Goal: Use online tool/utility: Utilize a website feature to perform a specific function

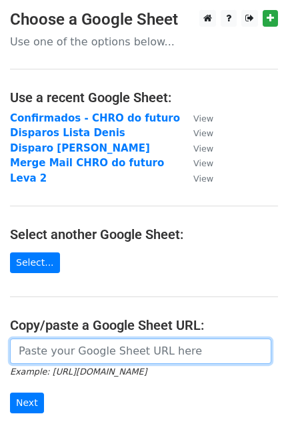
click at [73, 358] on input "url" at bounding box center [140, 350] width 261 height 25
click at [59, 344] on input "url" at bounding box center [140, 350] width 261 height 25
paste input "[URL][DOMAIN_NAME]"
type input "[URL][DOMAIN_NAME]"
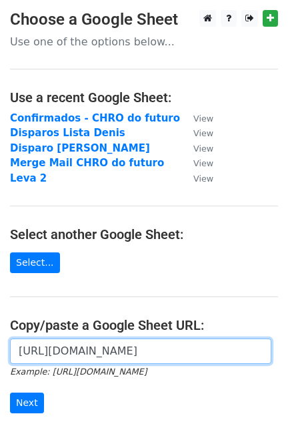
click at [10, 392] on input "Next" at bounding box center [27, 402] width 34 height 21
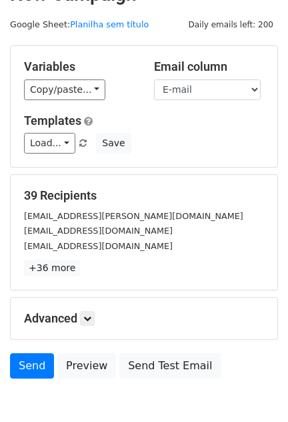
scroll to position [41, 0]
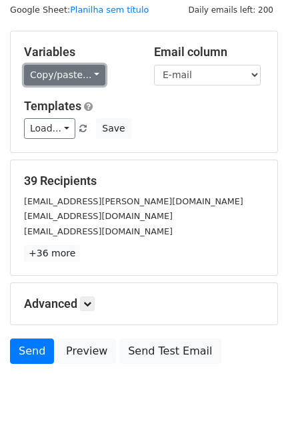
click at [55, 71] on link "Copy/paste..." at bounding box center [64, 75] width 81 height 21
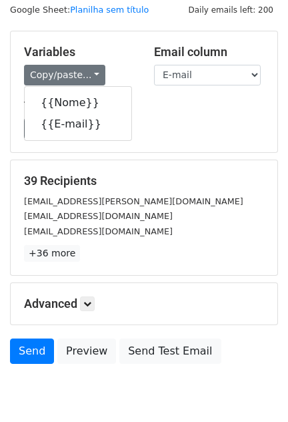
click at [119, 38] on div "Variables Copy/paste... {{Nome}} {{E-mail}} Email column Nome E-mail Templates …" at bounding box center [144, 91] width 267 height 121
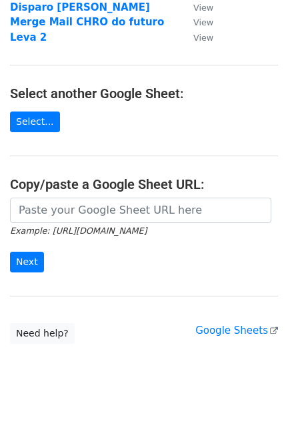
scroll to position [166, 0]
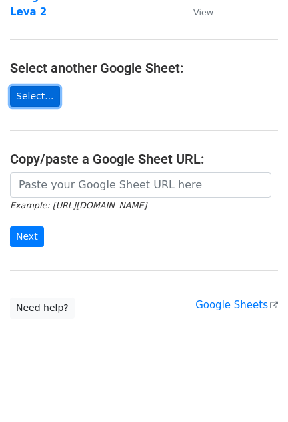
click at [38, 101] on link "Select..." at bounding box center [35, 96] width 50 height 21
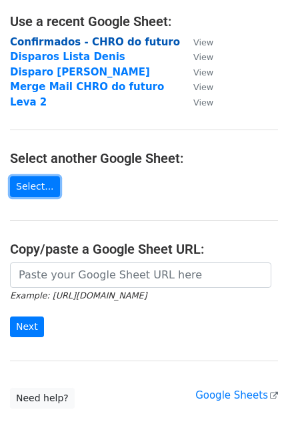
scroll to position [0, 0]
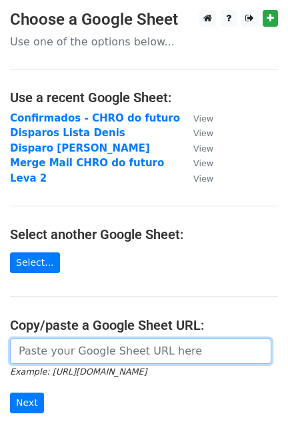
click at [78, 339] on input "url" at bounding box center [140, 350] width 261 height 25
paste input "https://docs.google.com/spreadsheets/d/1MX7oaajyep14gFVC-9sgqrqmfhQ_Nrc5bfFwyfn…"
type input "https://docs.google.com/spreadsheets/d/1MX7oaajyep14gFVC-9sgqrqmfhQ_Nrc5bfFwyfn…"
click at [10, 392] on input "Next" at bounding box center [27, 402] width 34 height 21
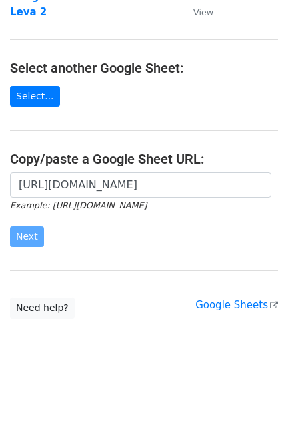
scroll to position [0, 0]
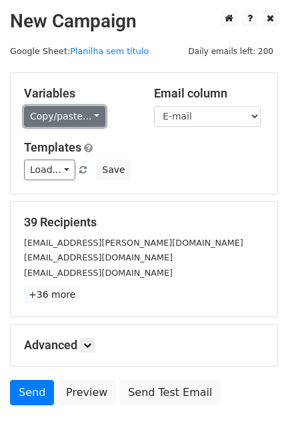
click at [66, 118] on link "Copy/paste..." at bounding box center [64, 116] width 81 height 21
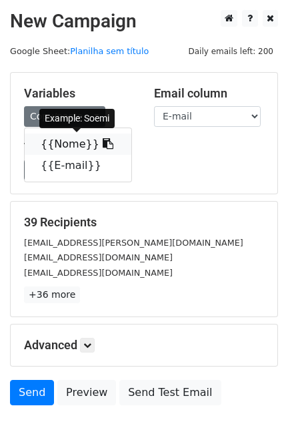
click at [103, 149] on icon at bounding box center [108, 143] width 11 height 11
